Goal: Transaction & Acquisition: Purchase product/service

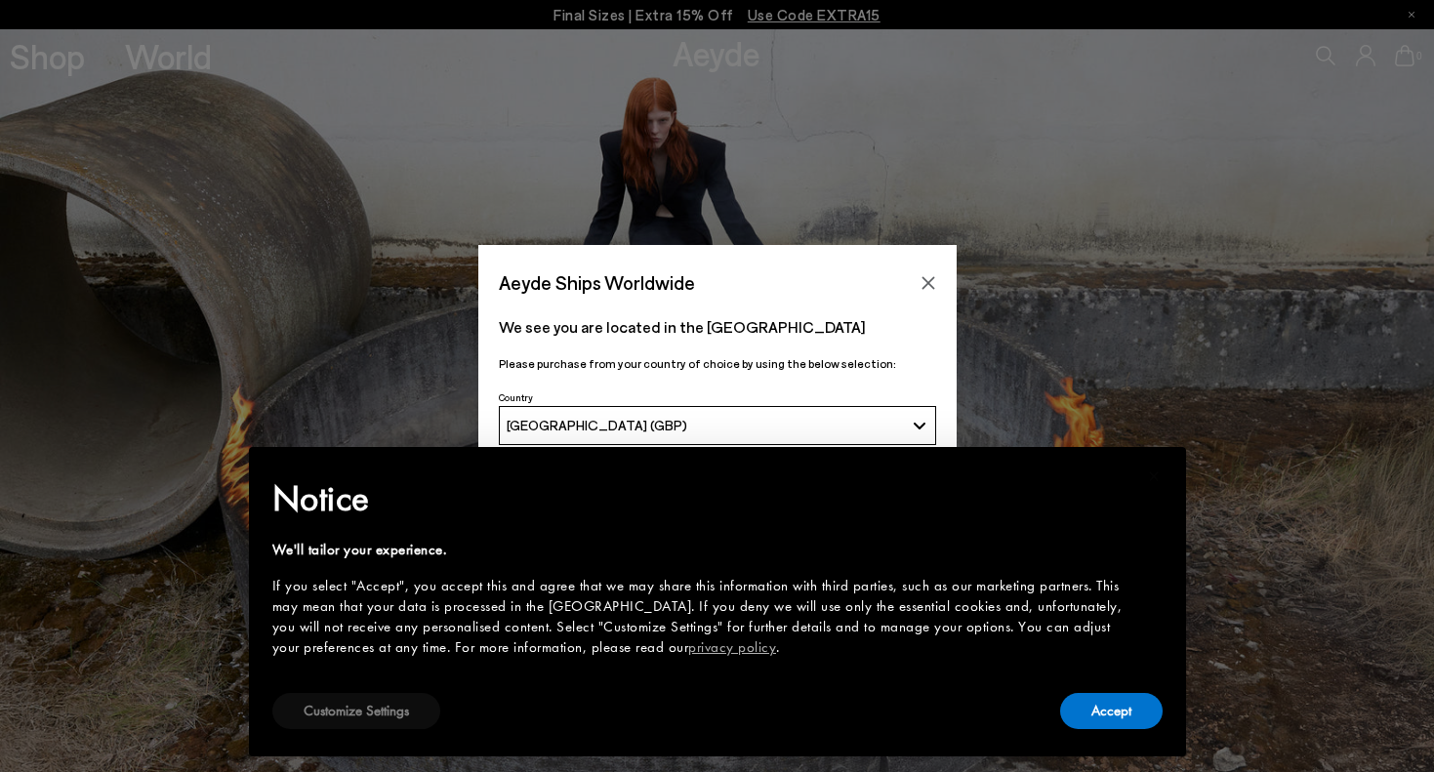
click at [387, 719] on button "Customize Settings" at bounding box center [356, 711] width 168 height 36
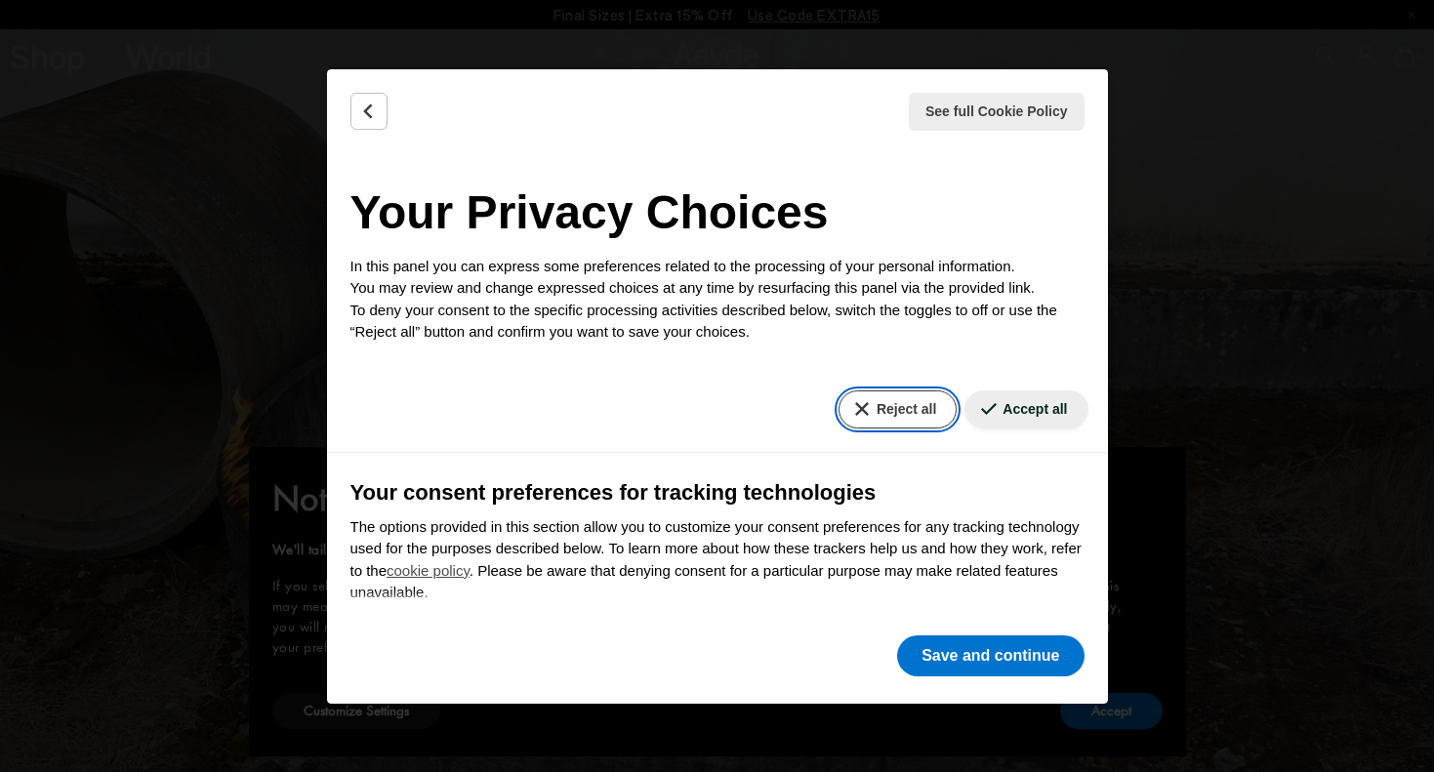
click at [904, 399] on button "Reject all" at bounding box center [898, 410] width 118 height 38
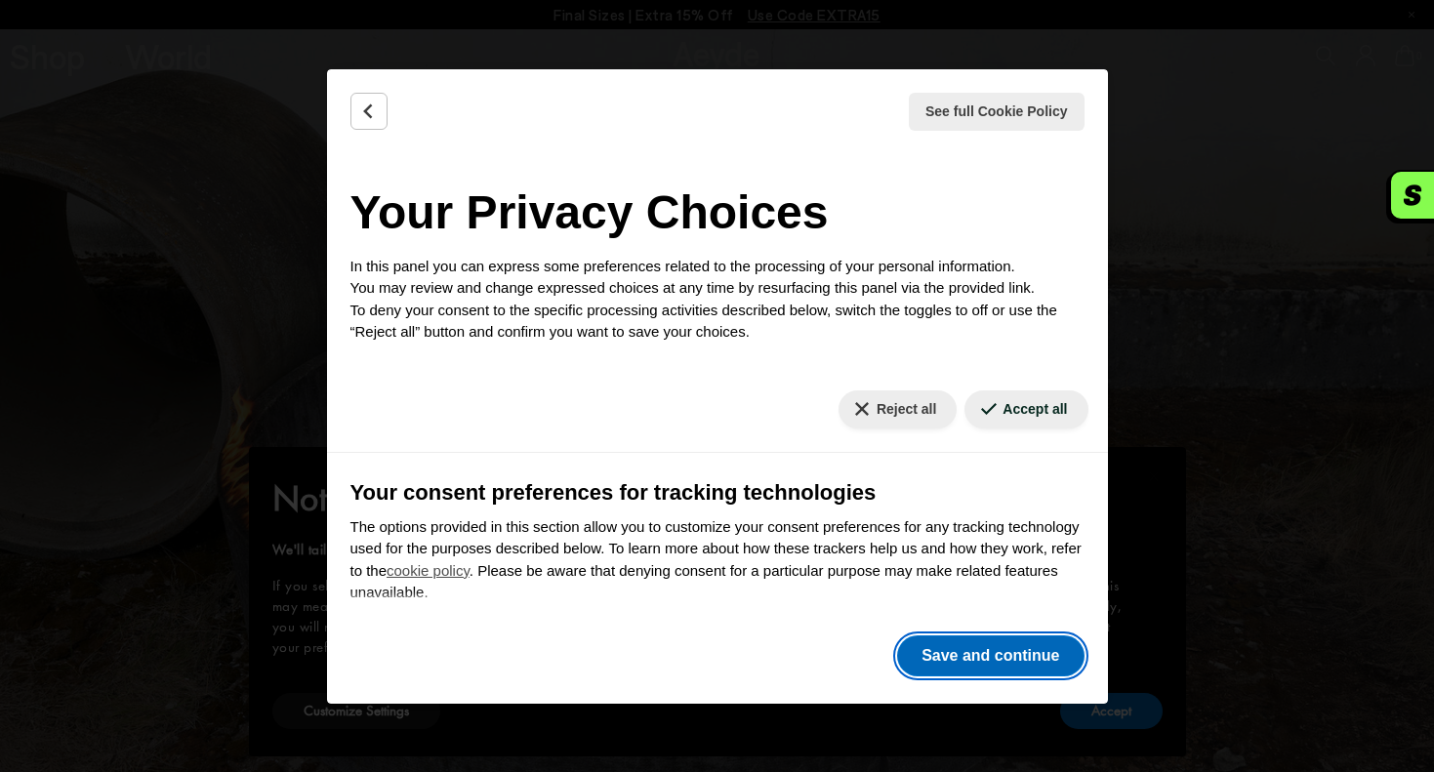
click at [981, 644] on button "Save and continue" at bounding box center [990, 656] width 187 height 41
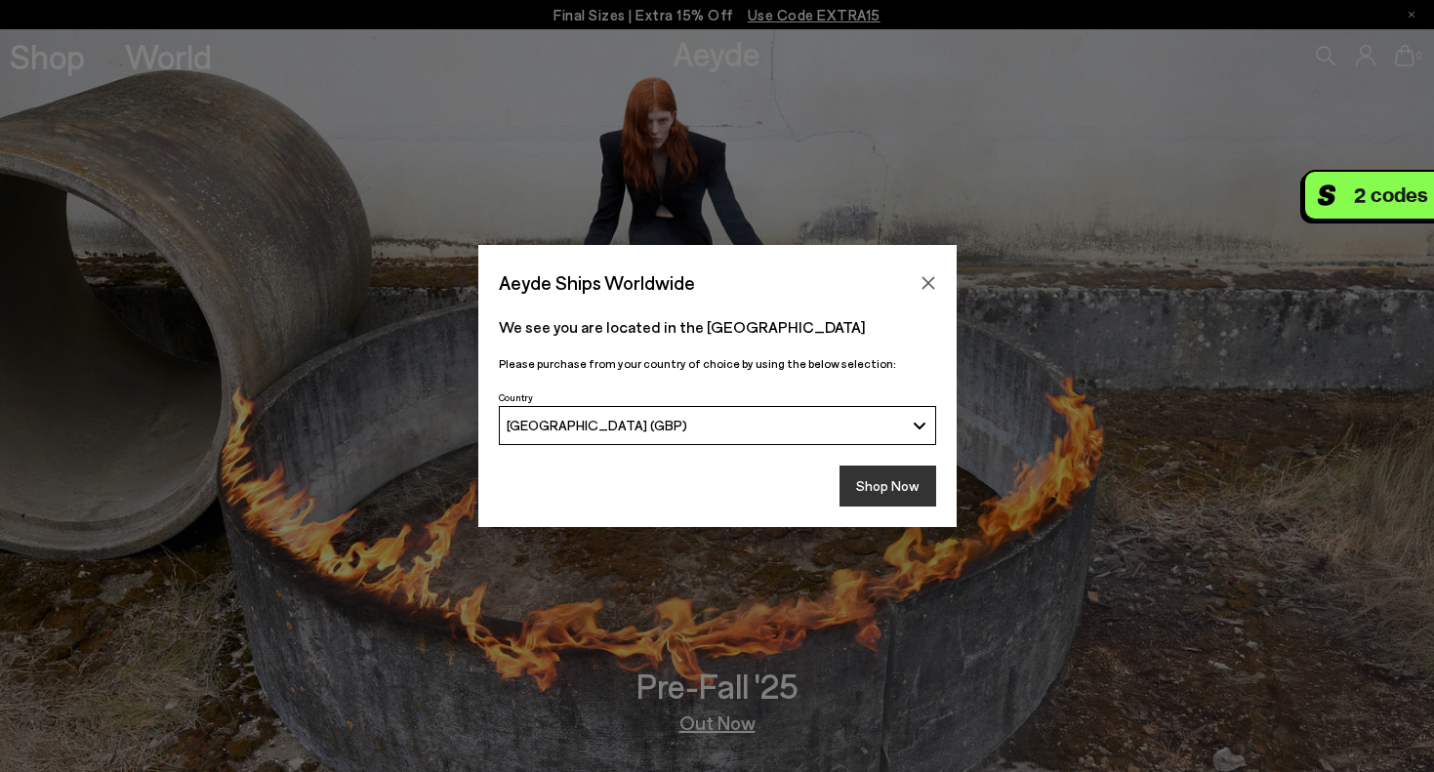
click at [893, 474] on button "Shop Now" at bounding box center [888, 486] width 97 height 41
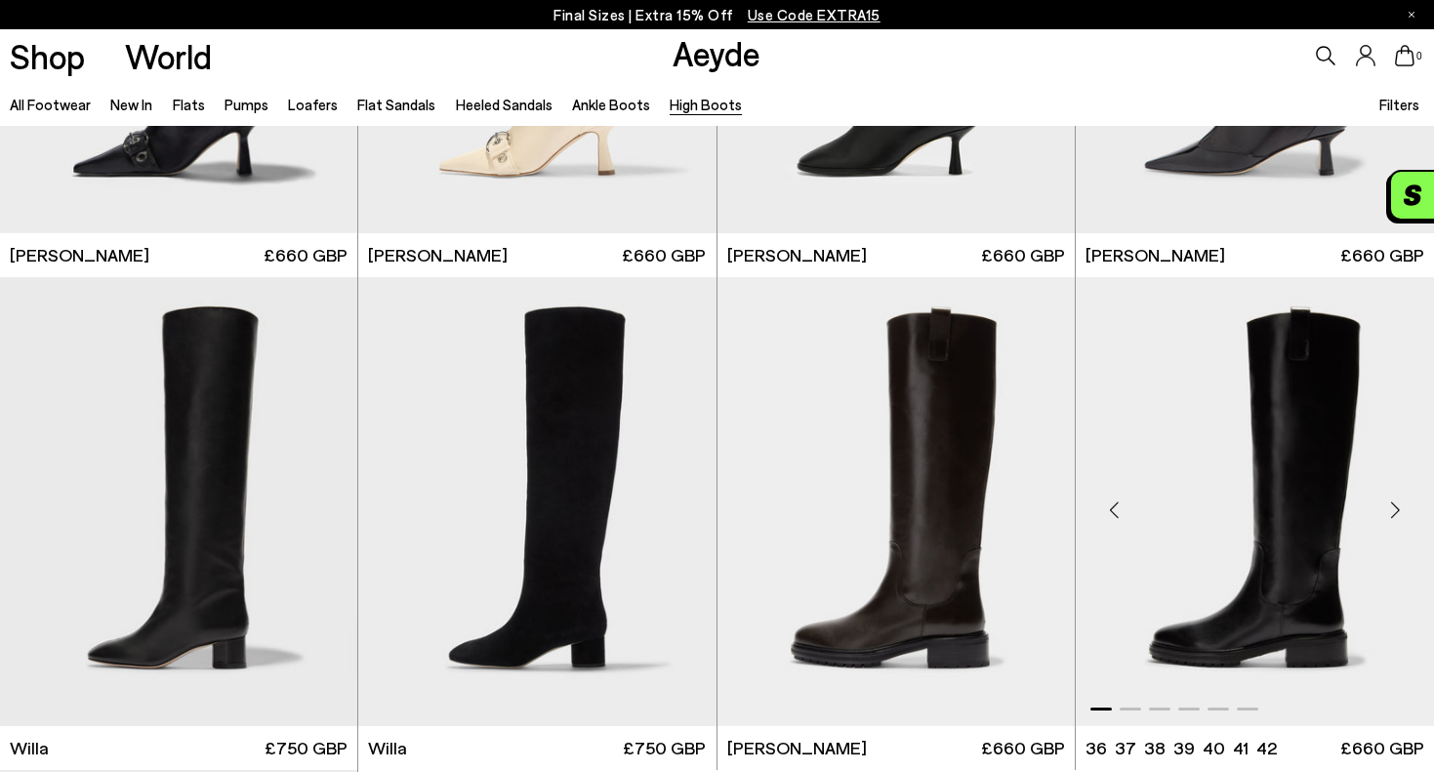
scroll to position [405, 0]
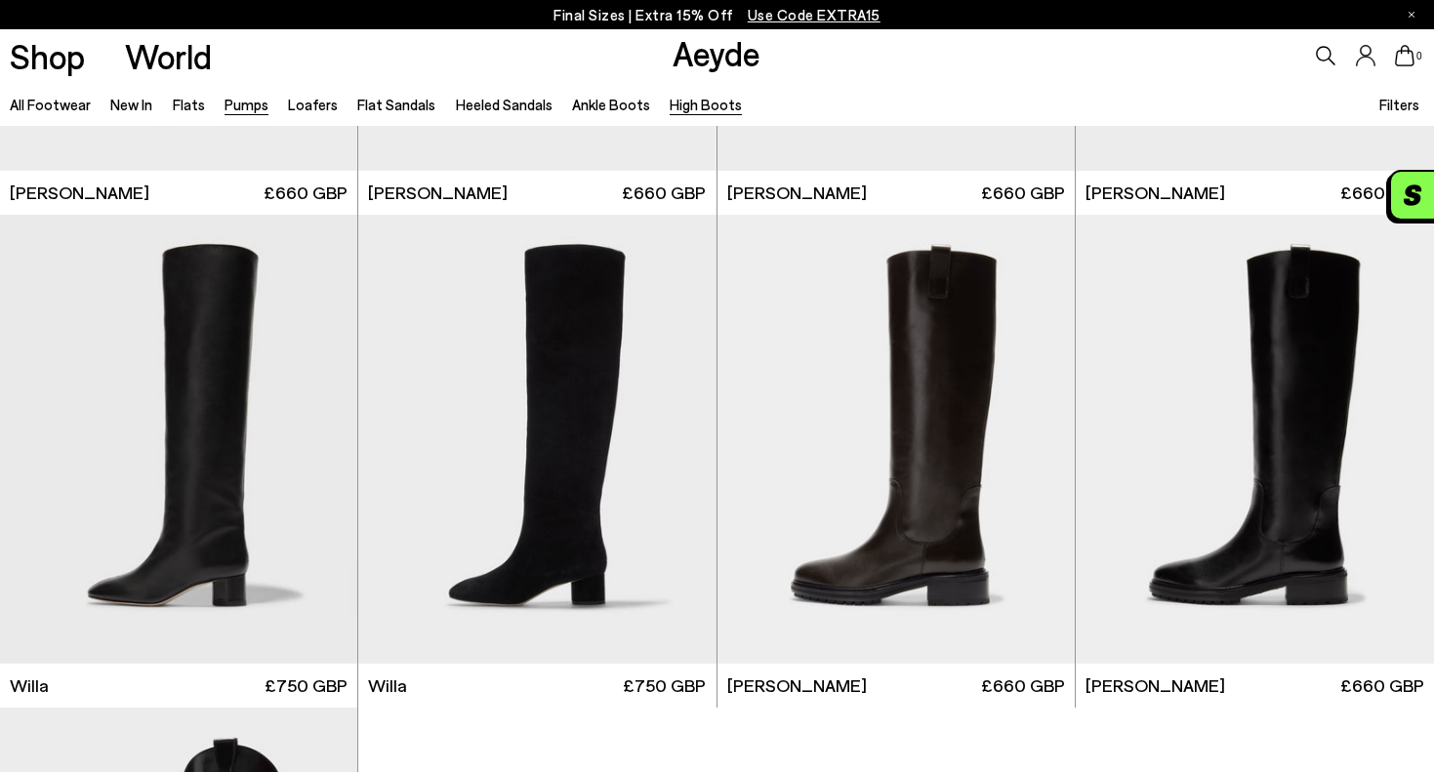
click at [256, 107] on link "Pumps" at bounding box center [247, 105] width 44 height 18
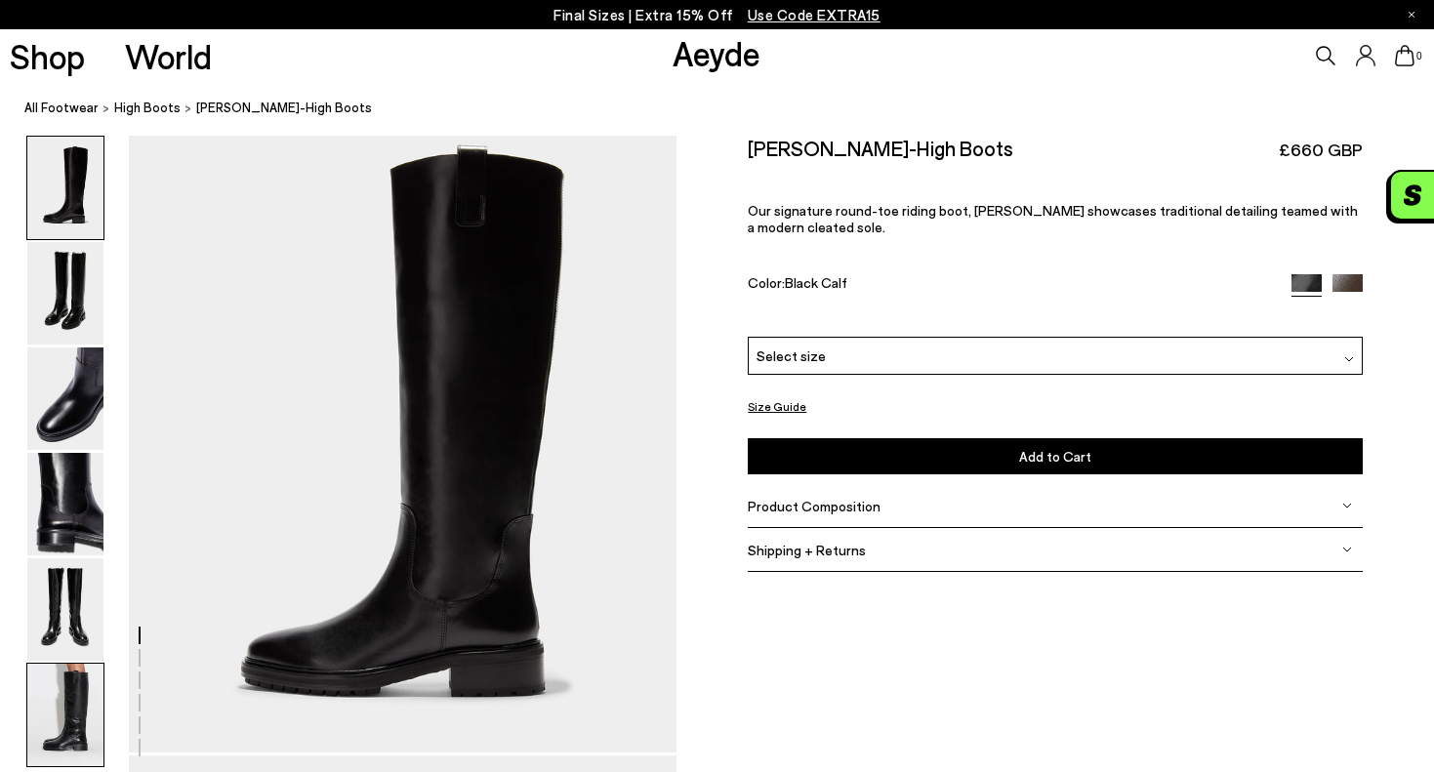
click at [69, 694] on img at bounding box center [65, 715] width 76 height 103
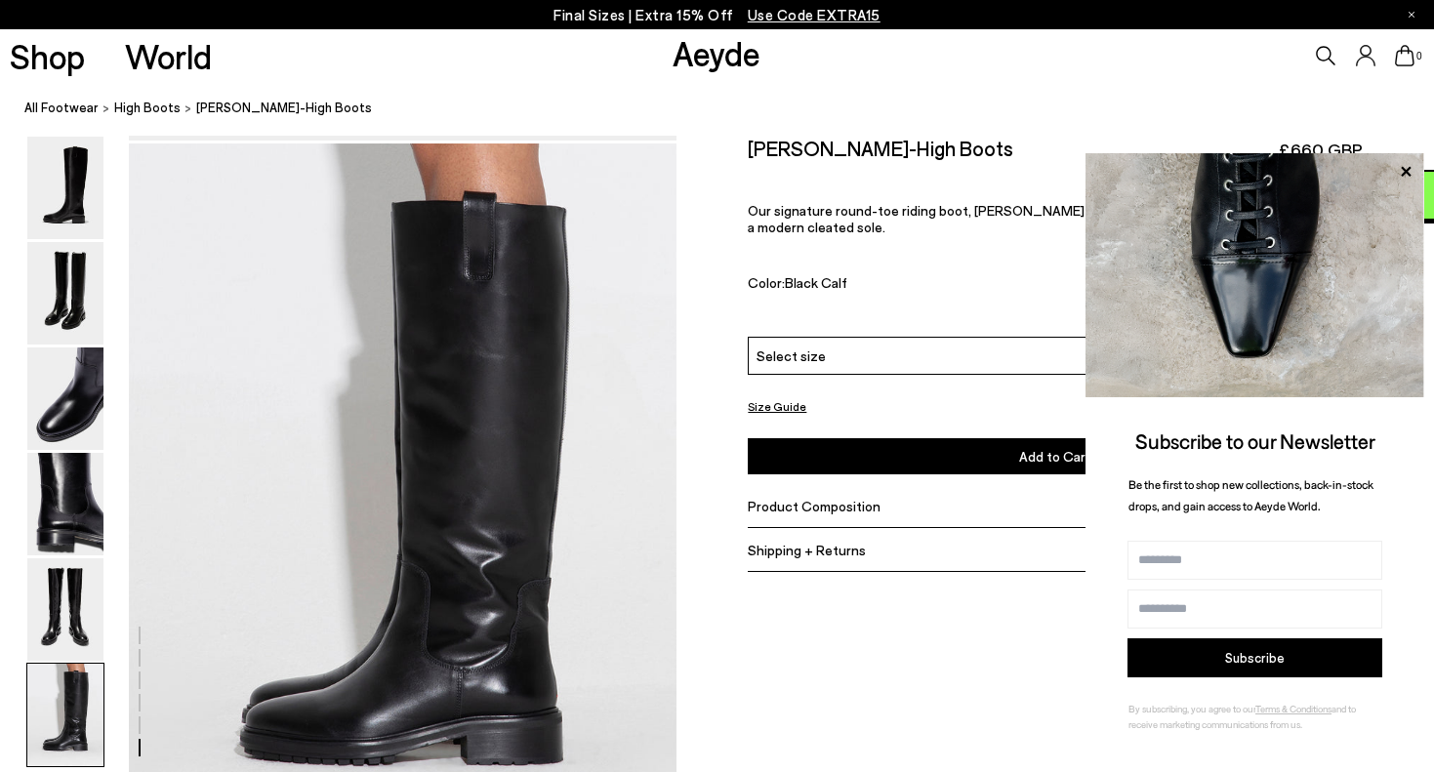
scroll to position [3413, 0]
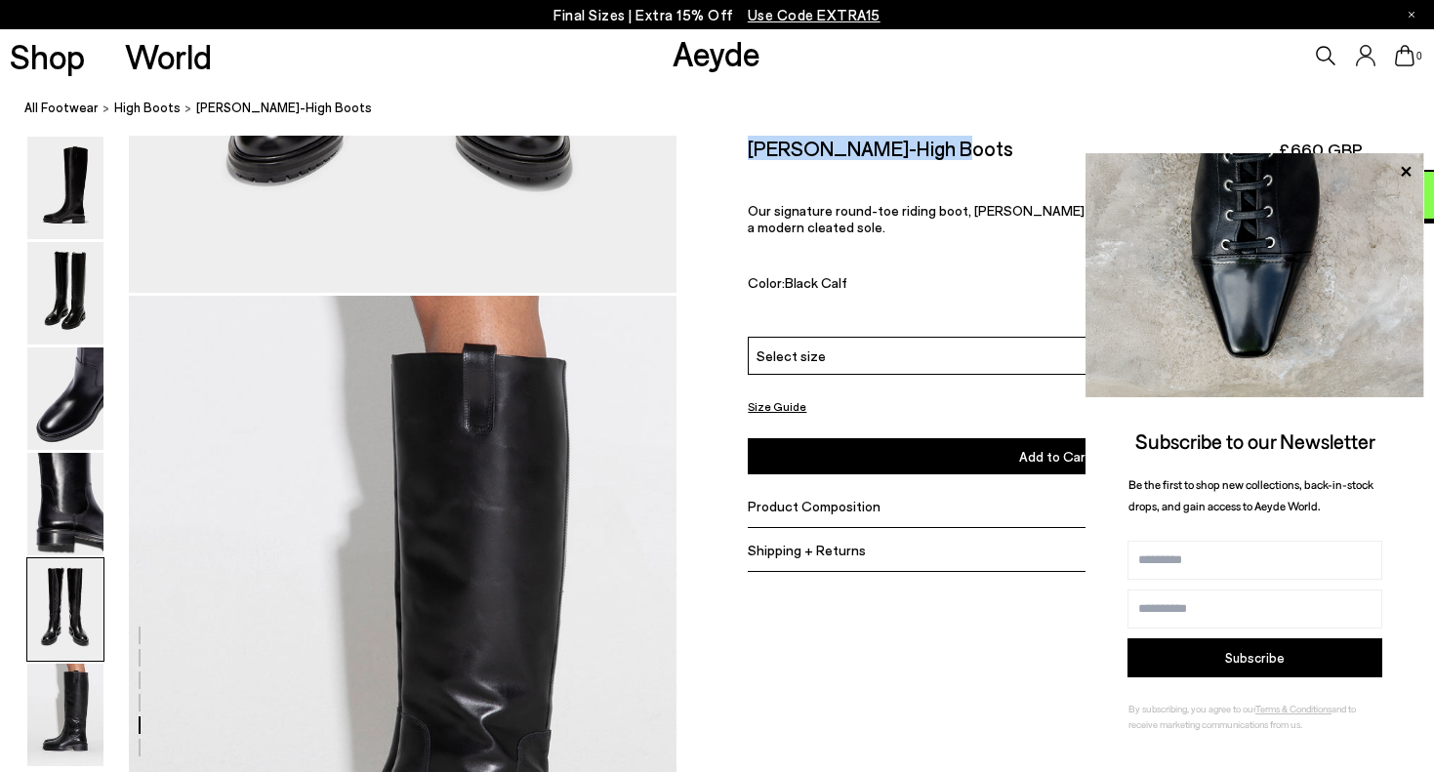
drag, startPoint x: 947, startPoint y: 148, endPoint x: 746, endPoint y: 147, distance: 201.2
click at [746, 147] on div "Size Guide Shoes Belt Our shoes come in European sizing. The easiest way to mea…" at bounding box center [1056, 366] width 758 height 460
click at [799, 147] on h2 "Henry Knee-High Boots" at bounding box center [881, 148] width 266 height 24
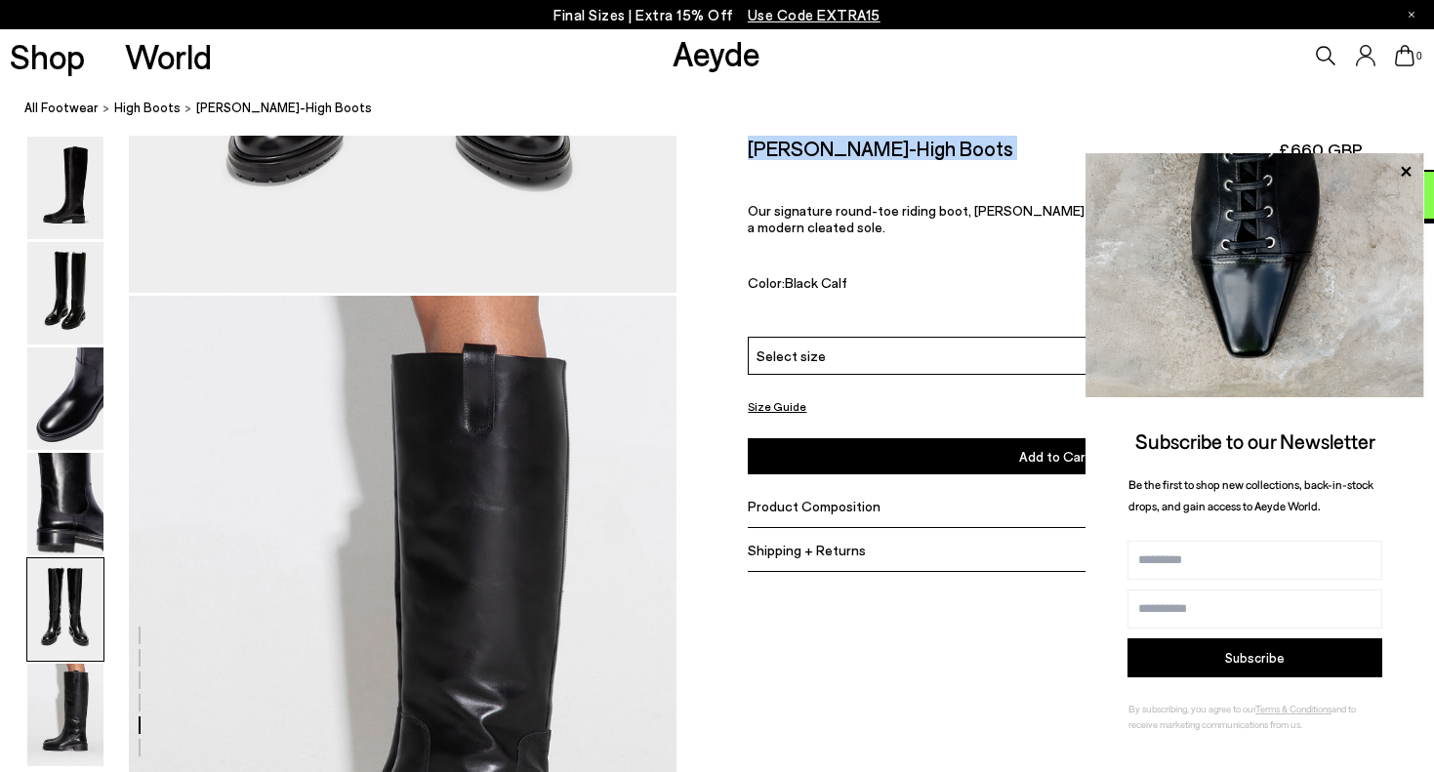
copy div "Henry Knee-High Boots"
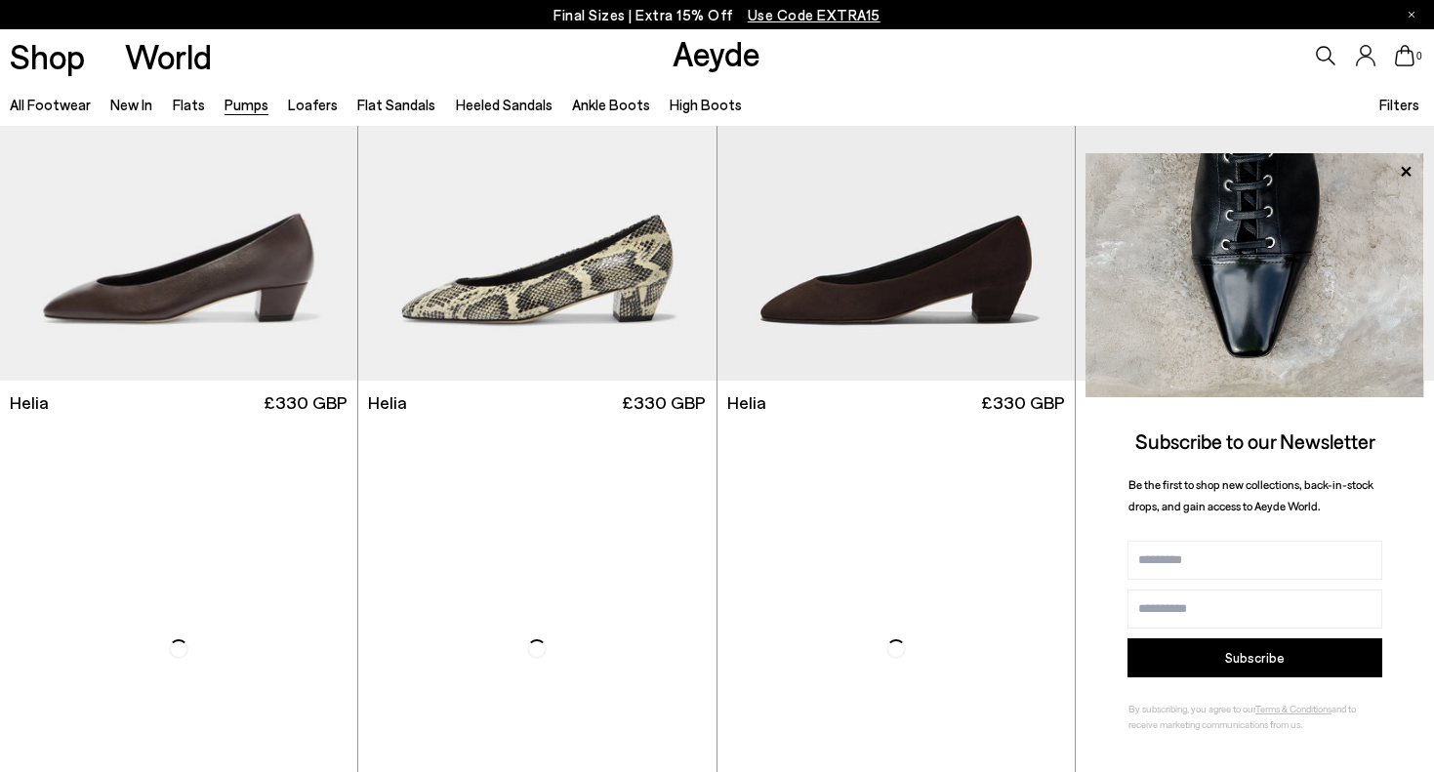
scroll to position [1725, 0]
